Goal: Check status: Check status

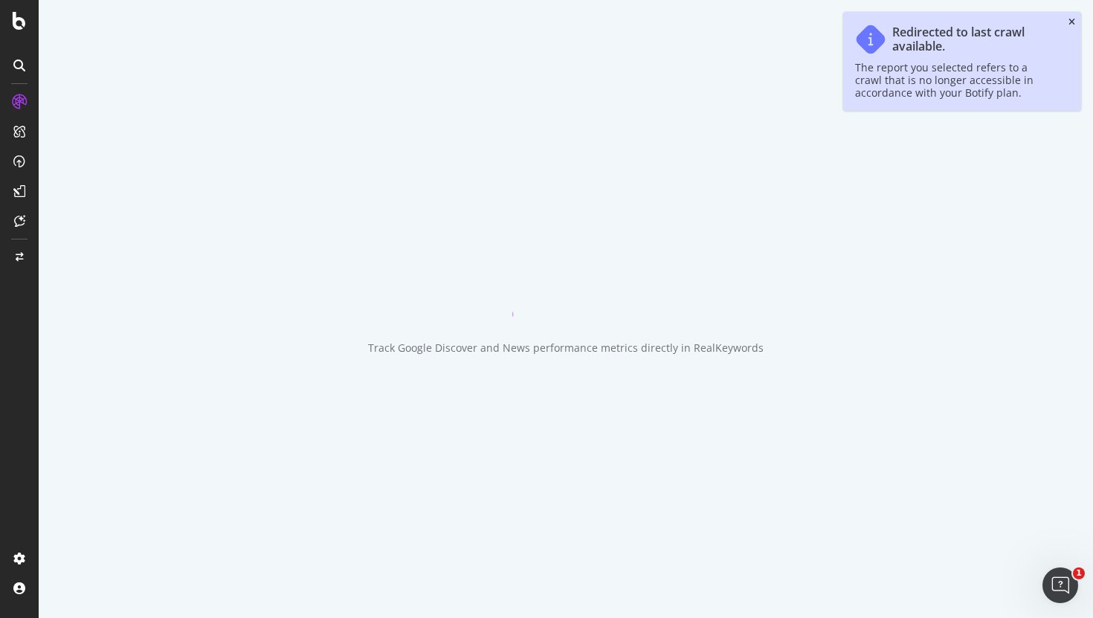
click at [1073, 25] on icon "close toast" at bounding box center [1072, 22] width 7 height 9
